Goal: Transaction & Acquisition: Register for event/course

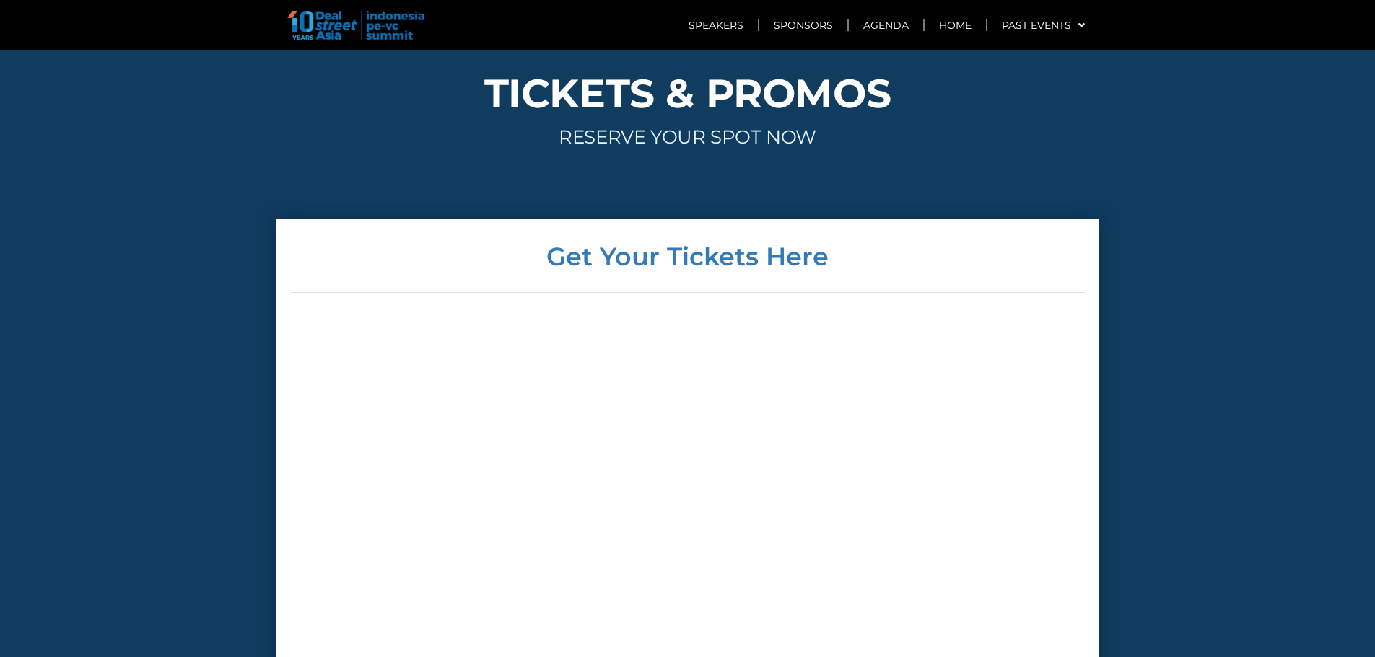
scroll to position [3485, 0]
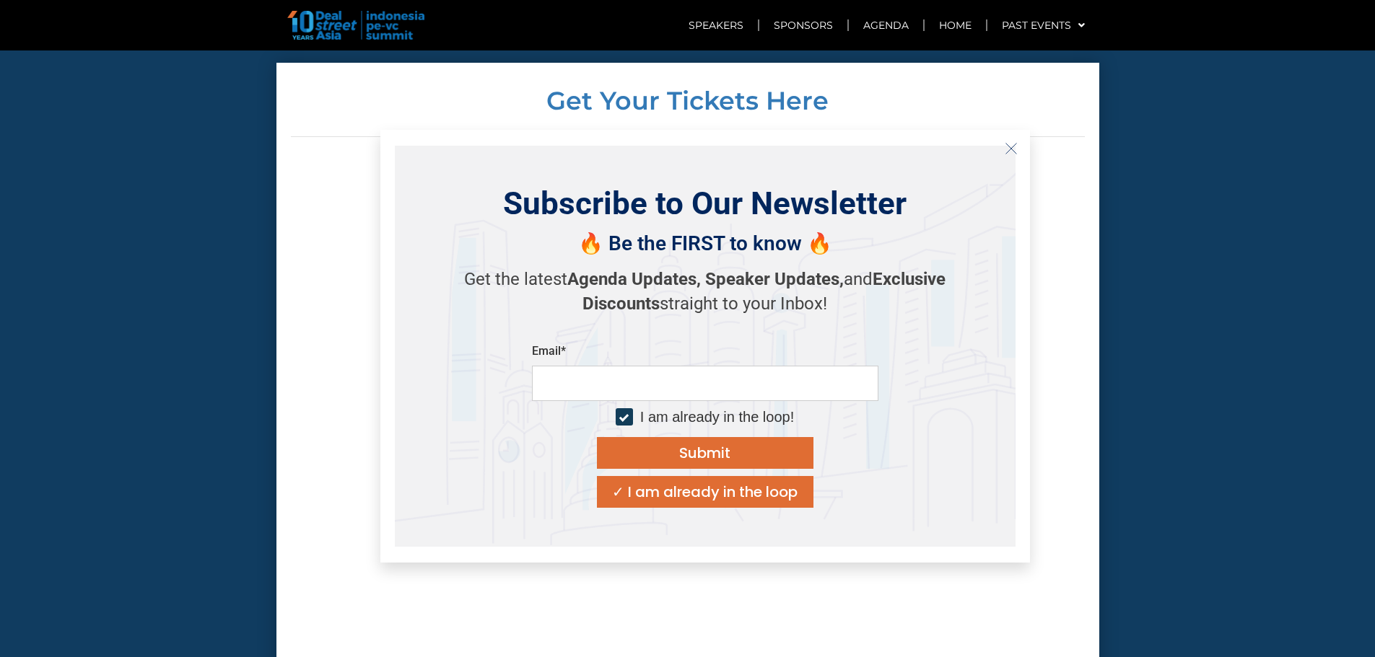
click at [1005, 150] on icon "Close" at bounding box center [1011, 148] width 13 height 13
